Goal: Information Seeking & Learning: Learn about a topic

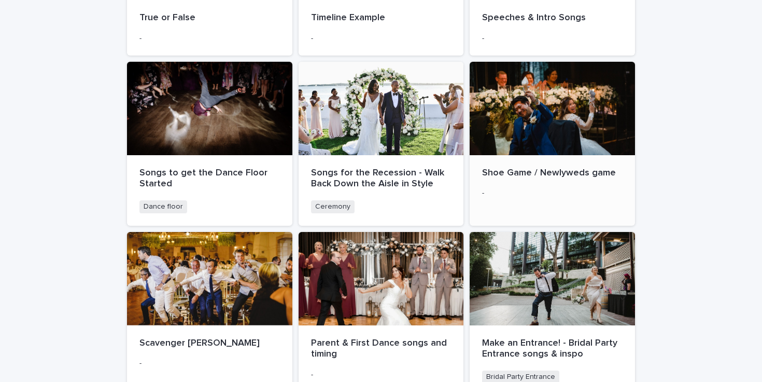
scroll to position [422, 0]
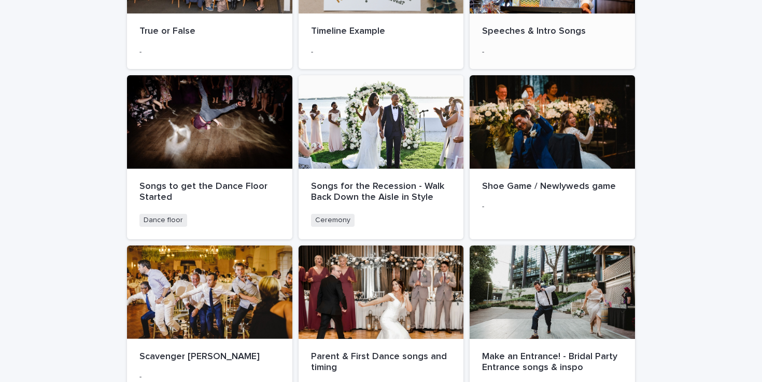
click at [554, 46] on div "-" at bounding box center [552, 51] width 141 height 11
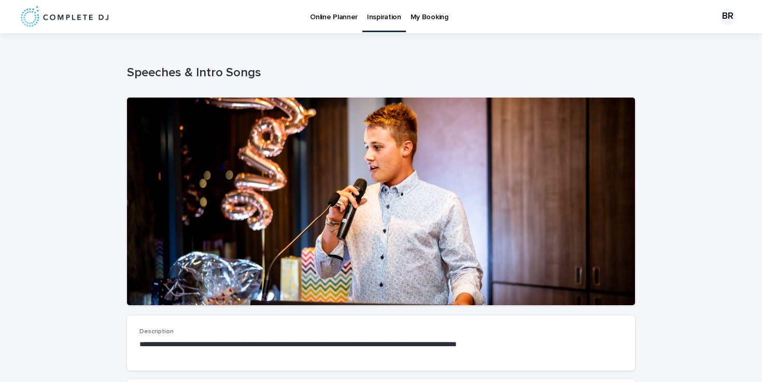
click at [425, 157] on div at bounding box center [381, 200] width 508 height 207
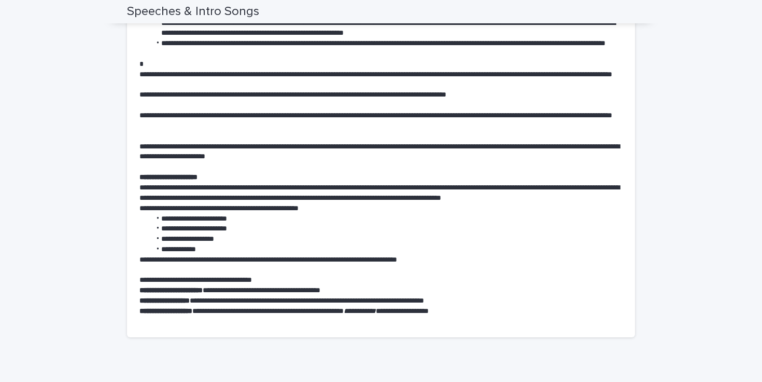
scroll to position [554, 0]
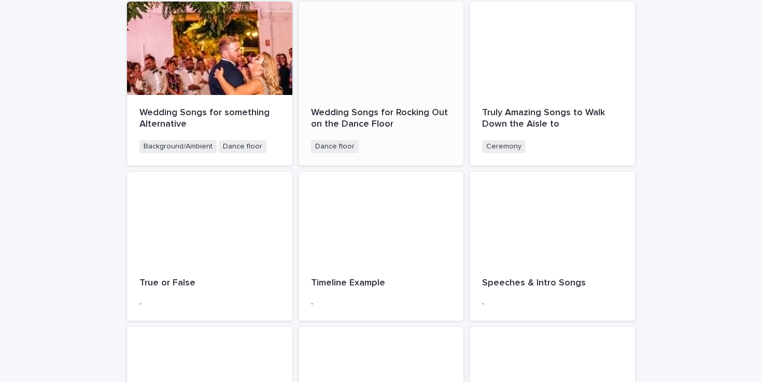
scroll to position [358, 0]
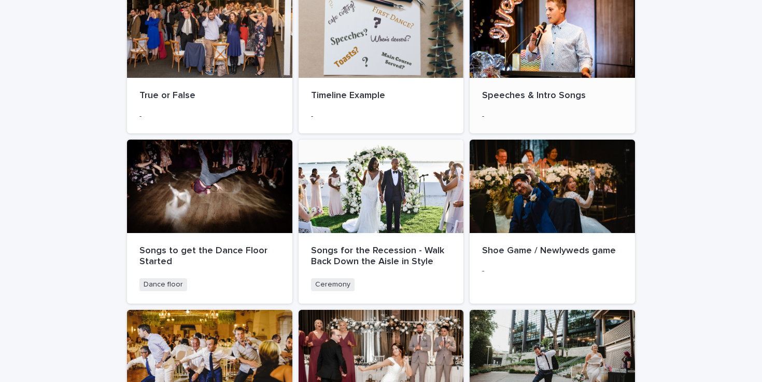
click at [573, 93] on p "Speeches & Intro Songs" at bounding box center [552, 95] width 141 height 11
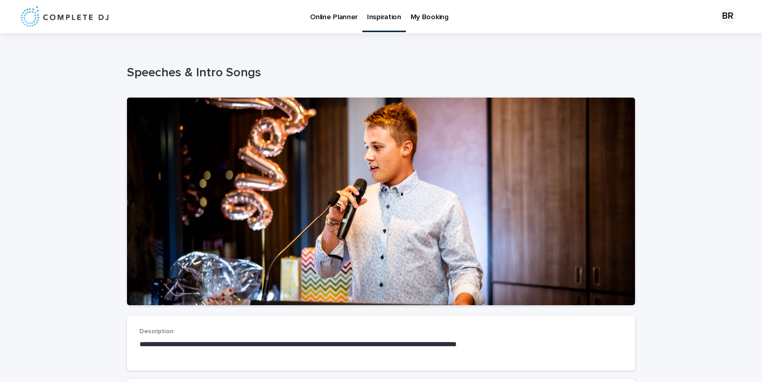
click at [381, 245] on div at bounding box center [381, 200] width 508 height 207
click at [480, 260] on div at bounding box center [381, 200] width 508 height 207
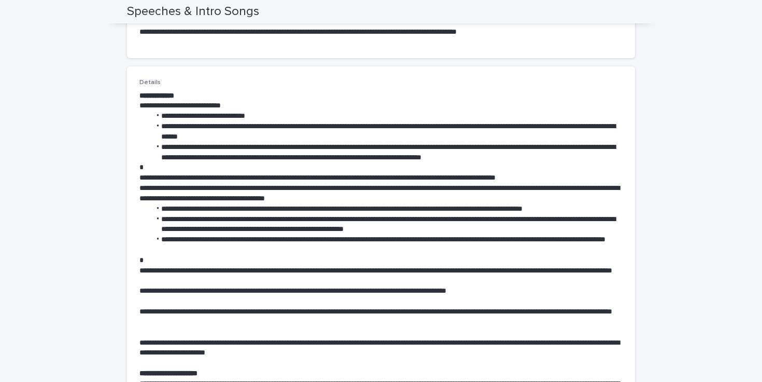
scroll to position [198, 0]
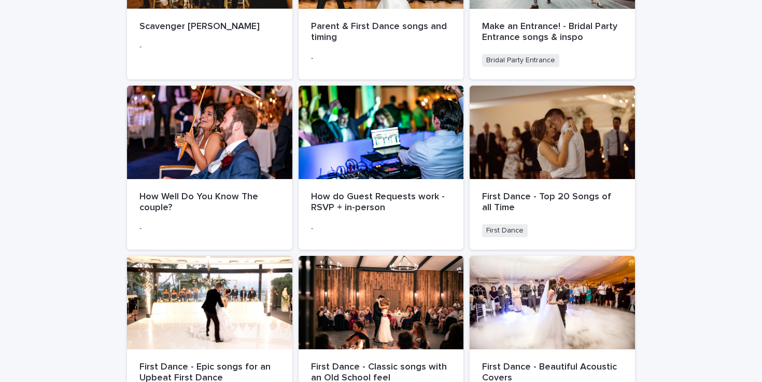
scroll to position [759, 0]
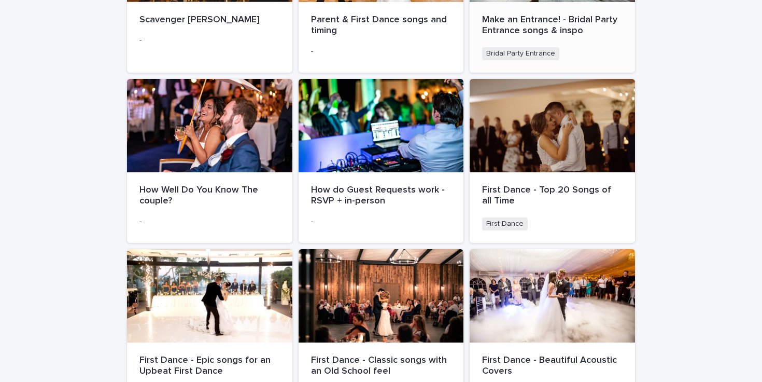
click at [567, 30] on p "Make an Entrance! - Bridal Party Entrance songs & inspo" at bounding box center [552, 26] width 141 height 22
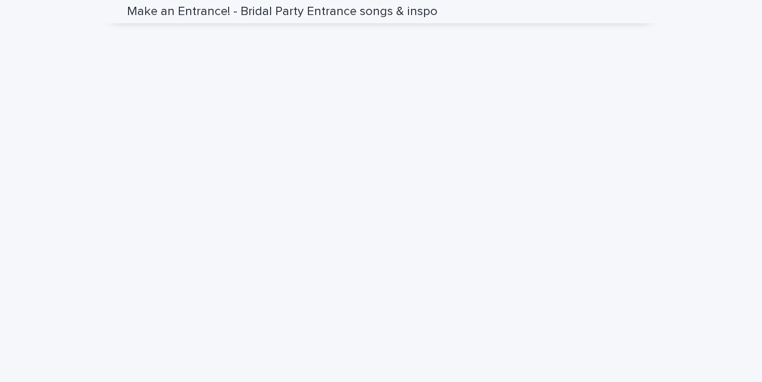
scroll to position [960, 0]
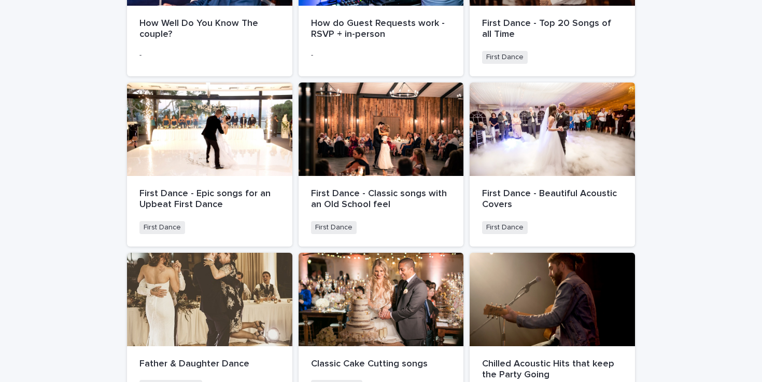
scroll to position [905, 0]
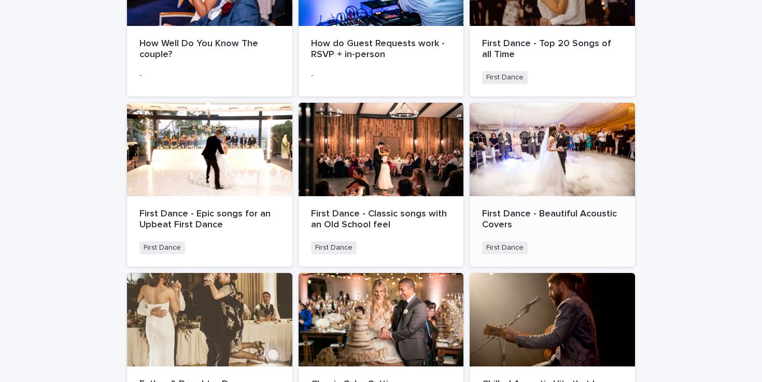
click at [610, 144] on div at bounding box center [552, 149] width 165 height 93
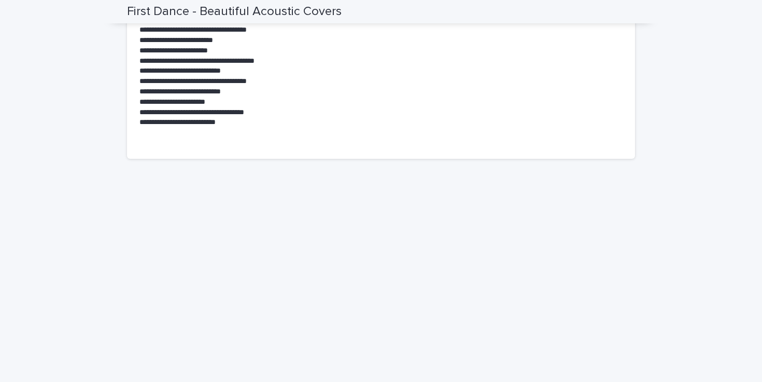
scroll to position [639, 0]
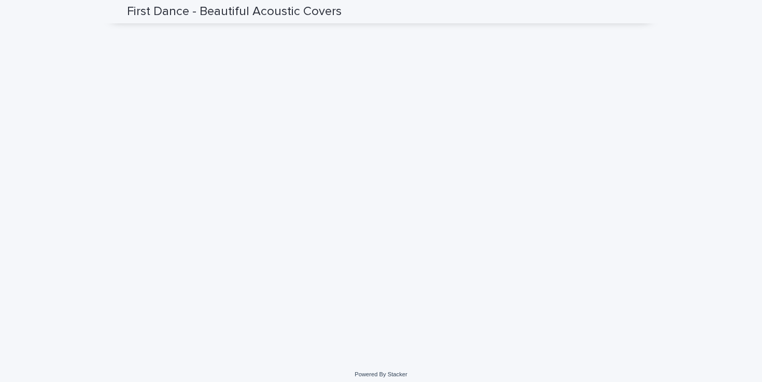
click at [605, 23] on div "First Dance - Beautiful Acoustic Covers" at bounding box center [381, 11] width 508 height 23
